Goal: Information Seeking & Learning: Learn about a topic

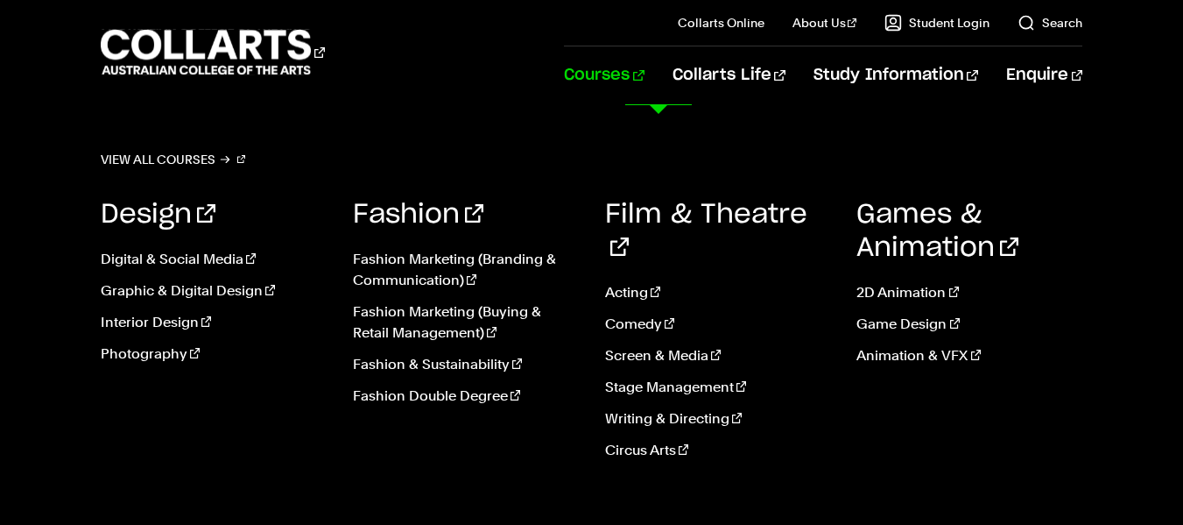
scroll to position [88, 0]
click at [180, 158] on link "View all courses" at bounding box center [173, 159] width 145 height 25
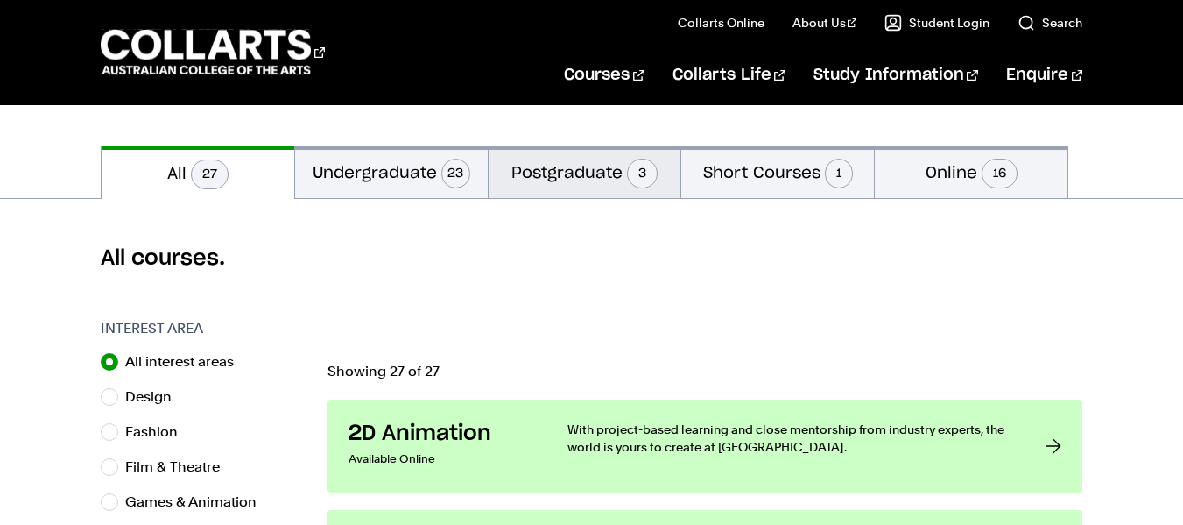
click at [550, 162] on button "Postgraduate 3" at bounding box center [585, 172] width 193 height 52
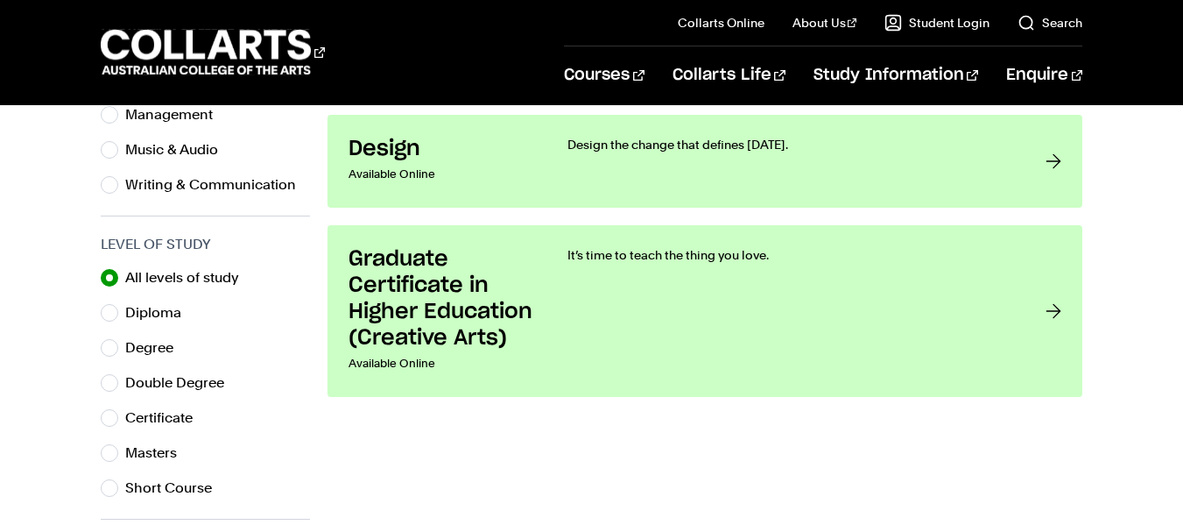
scroll to position [788, 0]
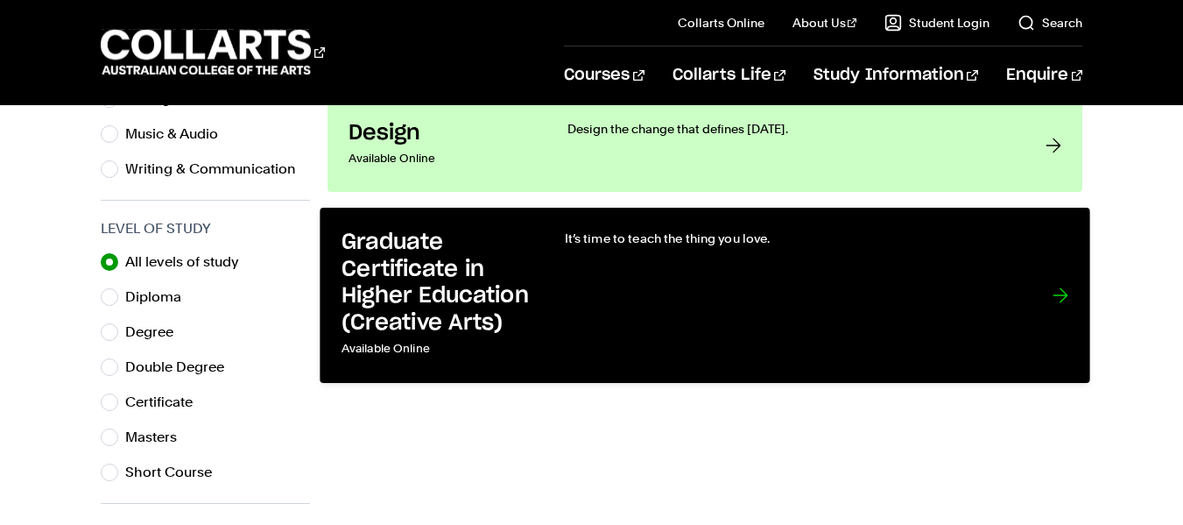
click at [1060, 297] on div at bounding box center [1061, 295] width 16 height 132
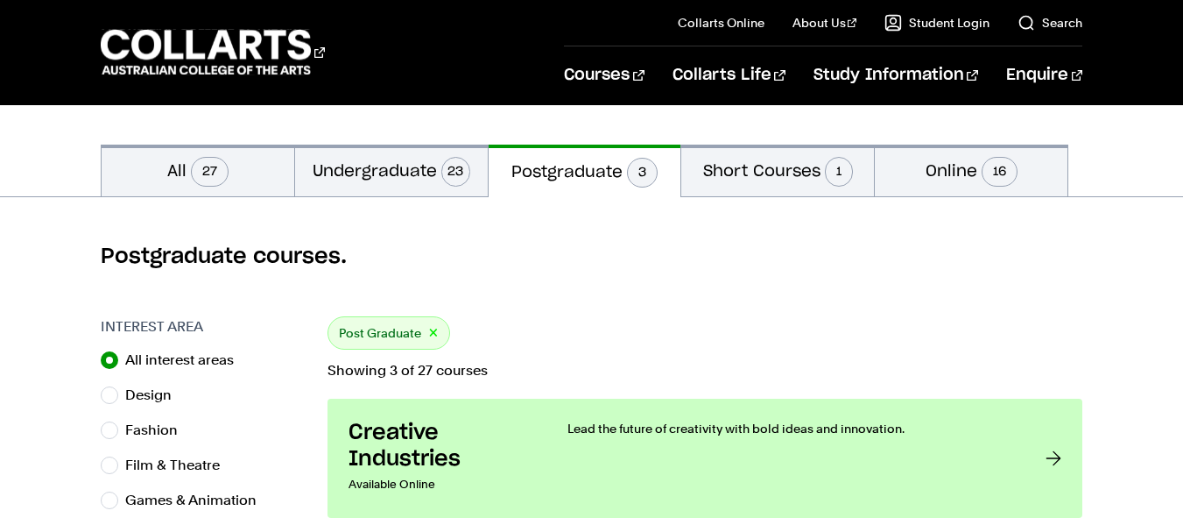
scroll to position [350, 0]
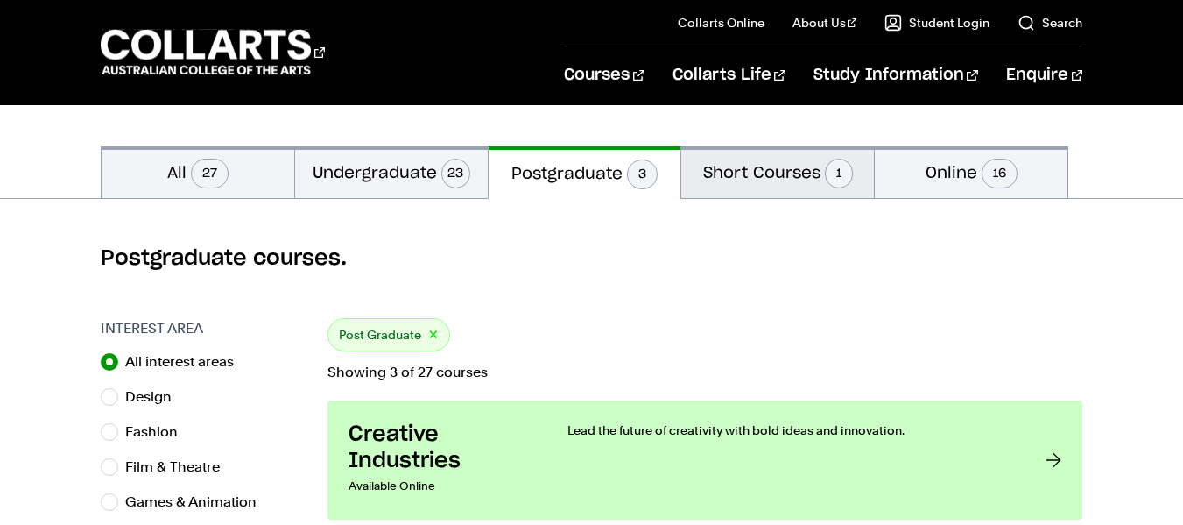
click at [770, 180] on button "Short Courses 1" at bounding box center [777, 172] width 193 height 52
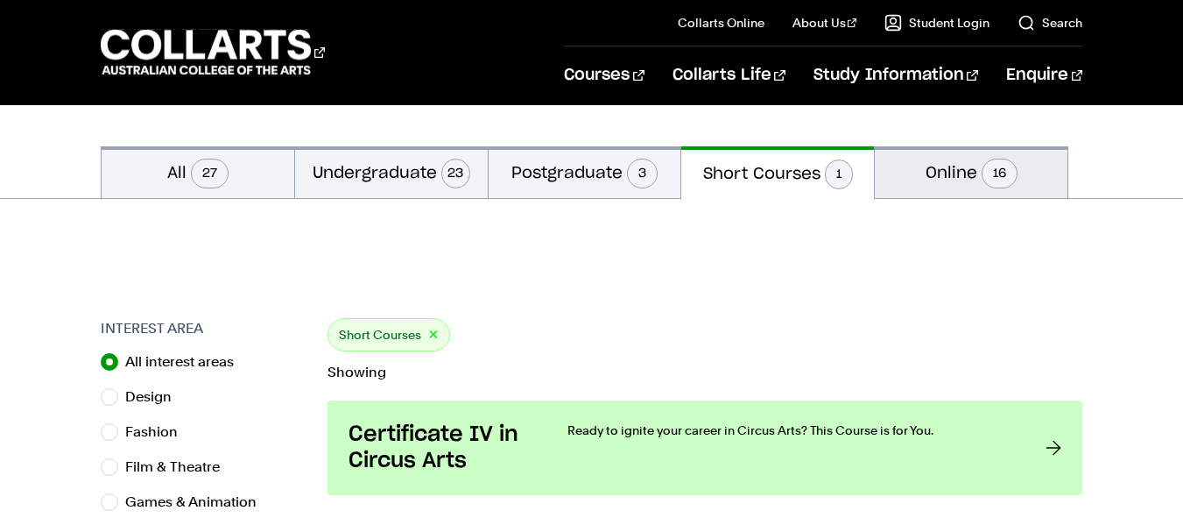
click at [992, 173] on span "16" at bounding box center [1000, 174] width 36 height 30
radio input "false"
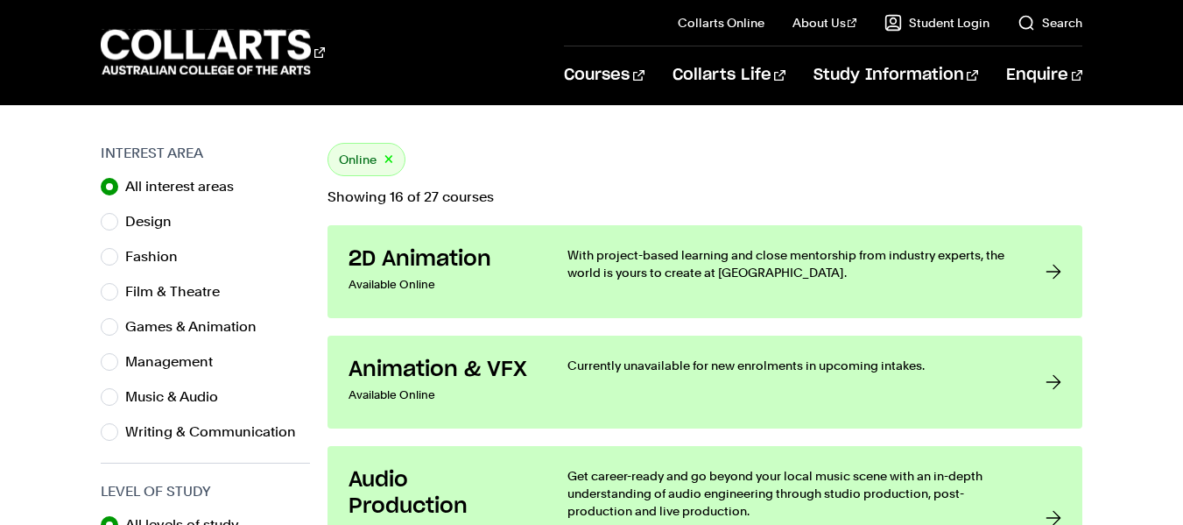
scroll to position [88, 0]
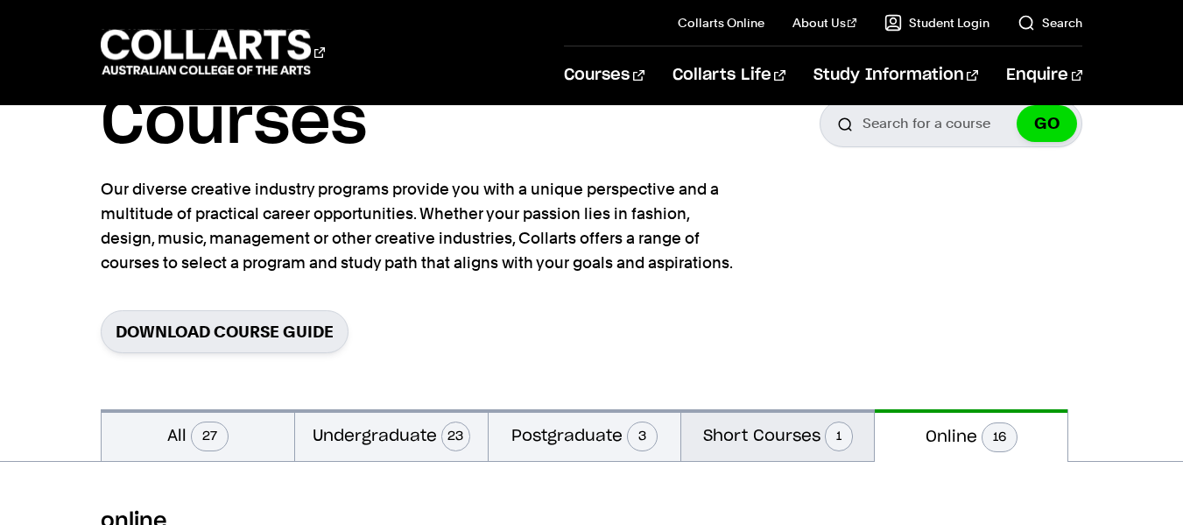
click at [745, 452] on button "Short Courses 1" at bounding box center [777, 435] width 193 height 52
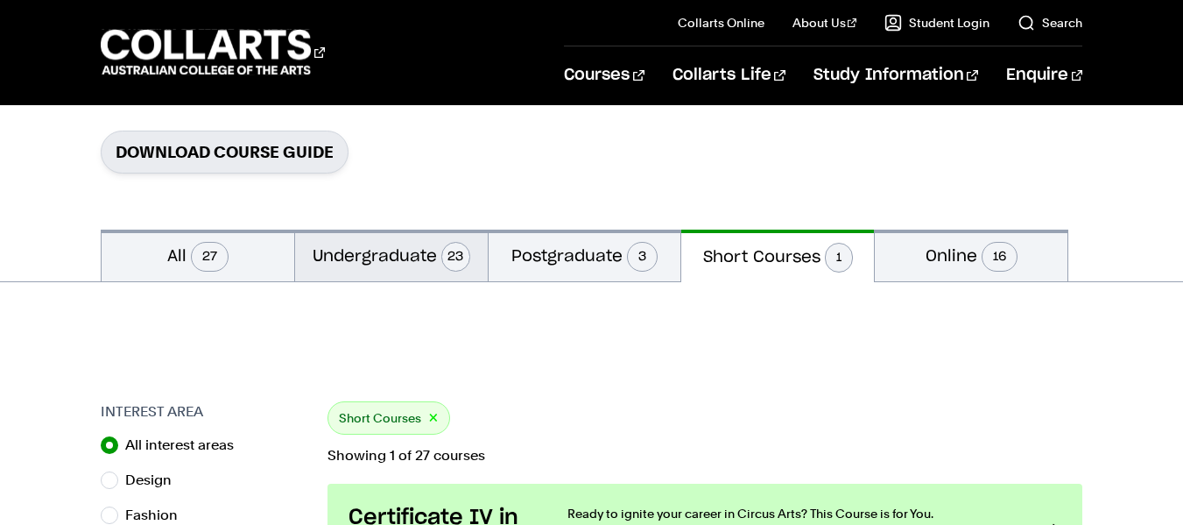
scroll to position [263, 0]
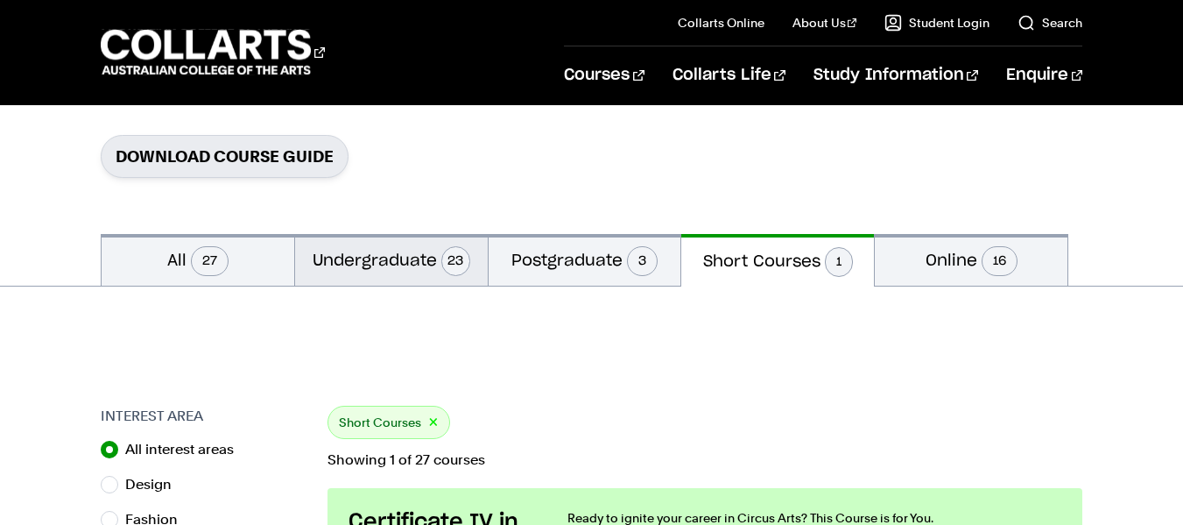
click at [377, 258] on button "Undergraduate 23" at bounding box center [391, 260] width 193 height 52
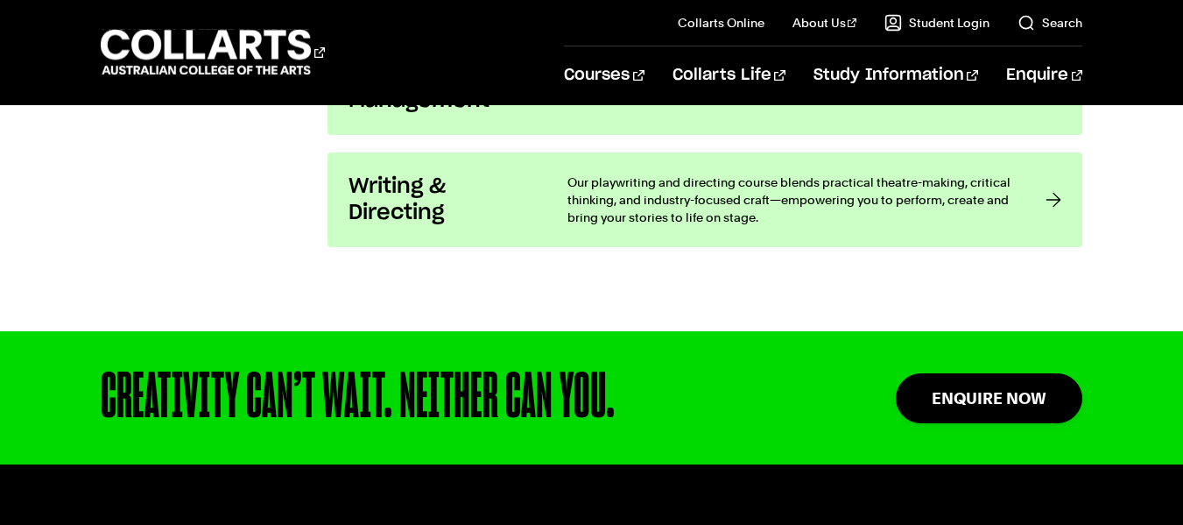
scroll to position [3416, 0]
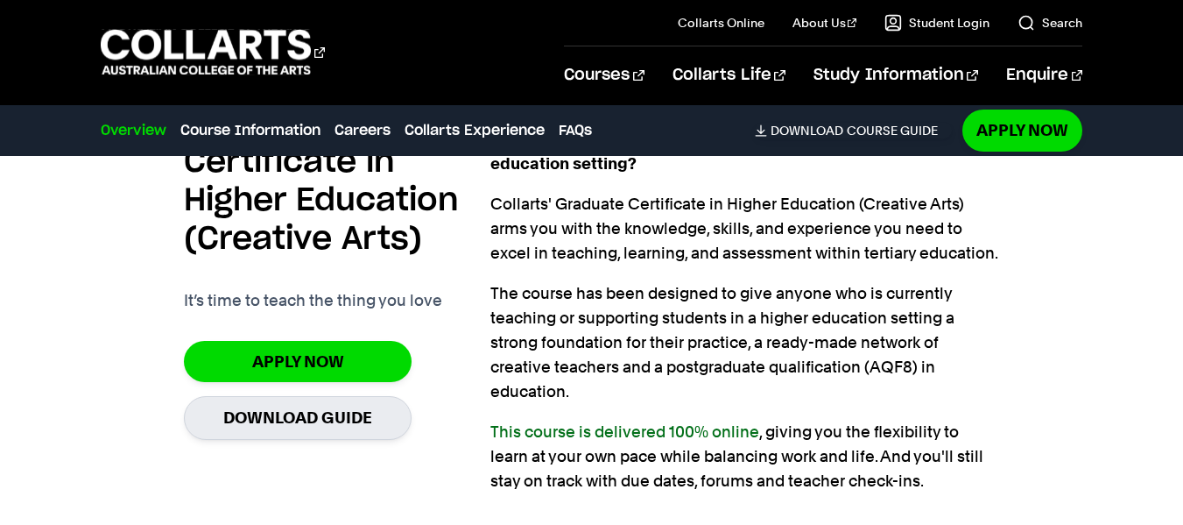
scroll to position [1139, 0]
